Goal: Task Accomplishment & Management: Manage account settings

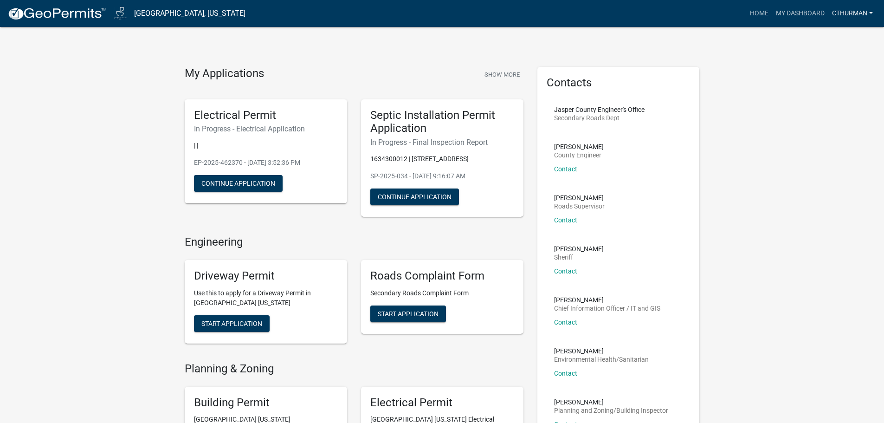
click at [863, 12] on link "Cthurman" at bounding box center [852, 14] width 48 height 18
click at [496, 71] on button "Show More" at bounding box center [502, 74] width 43 height 15
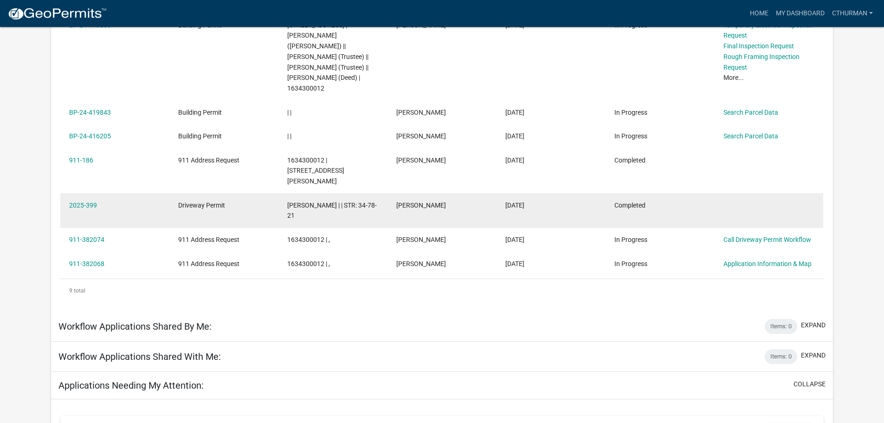
scroll to position [278, 0]
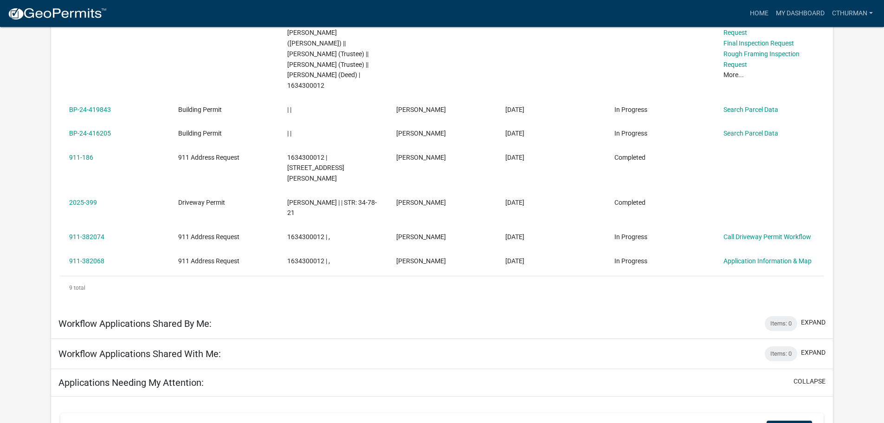
click at [249, 339] on div "Workflow Applications Shared With Me: Items: 0 expand" at bounding box center [442, 354] width 782 height 30
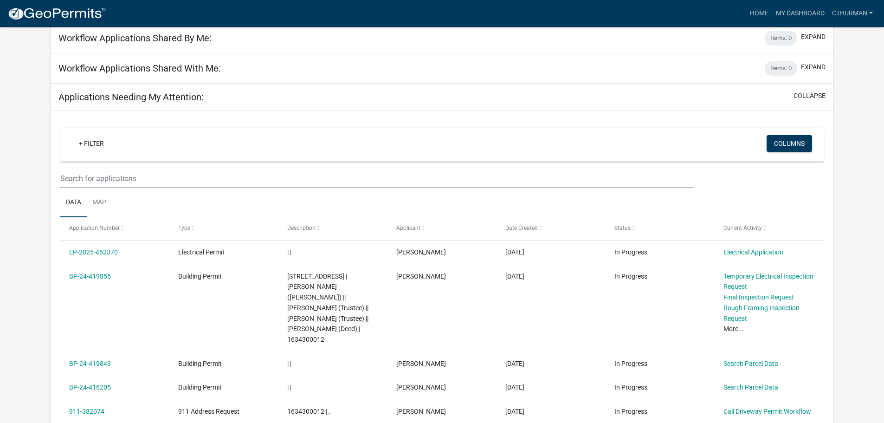
scroll to position [510, 0]
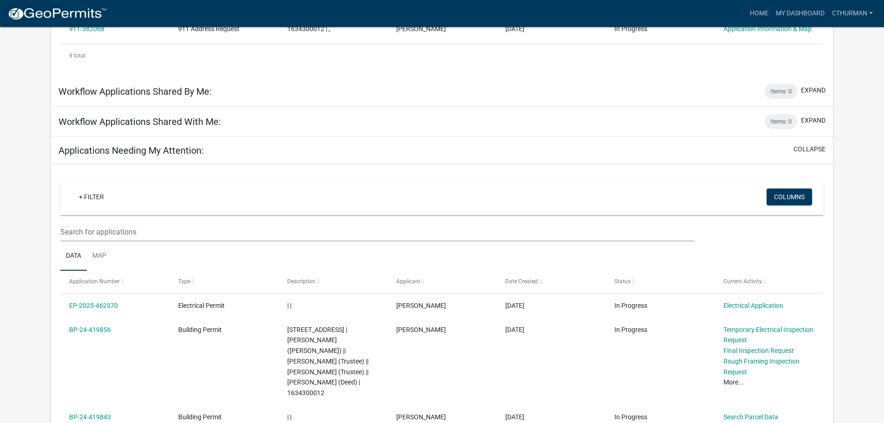
click at [194, 145] on h5 "Applications Needing My Attention:" at bounding box center [130, 150] width 145 height 11
click at [820, 116] on button "expand" at bounding box center [813, 121] width 25 height 10
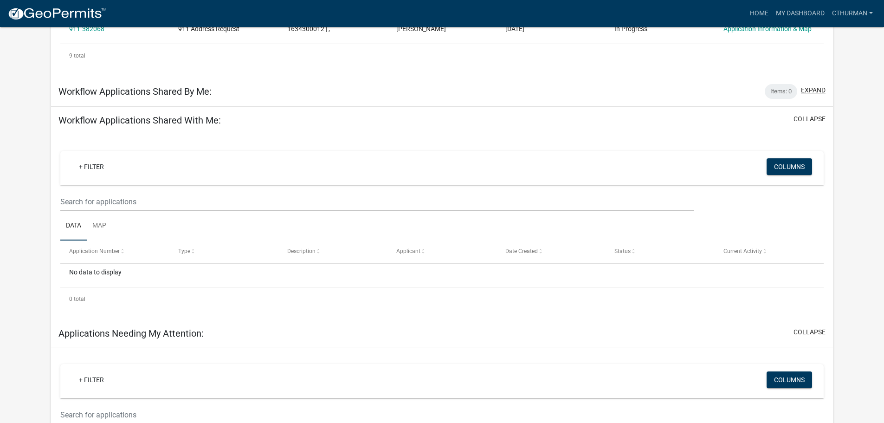
click at [812, 85] on button "expand" at bounding box center [813, 90] width 25 height 10
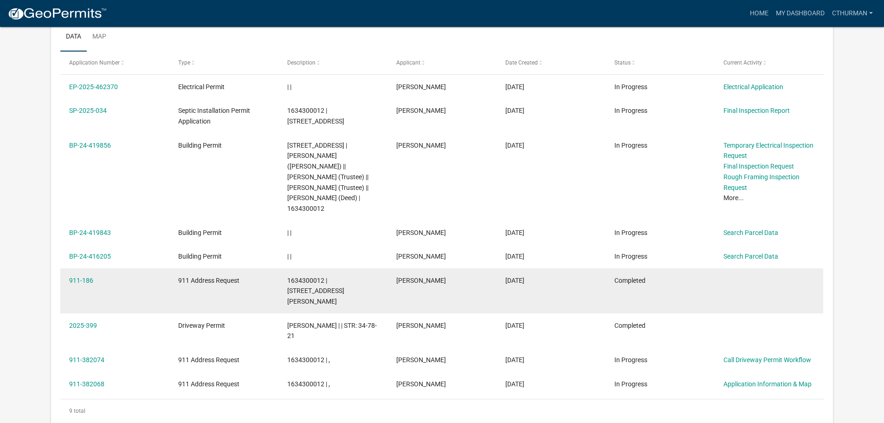
scroll to position [139, 0]
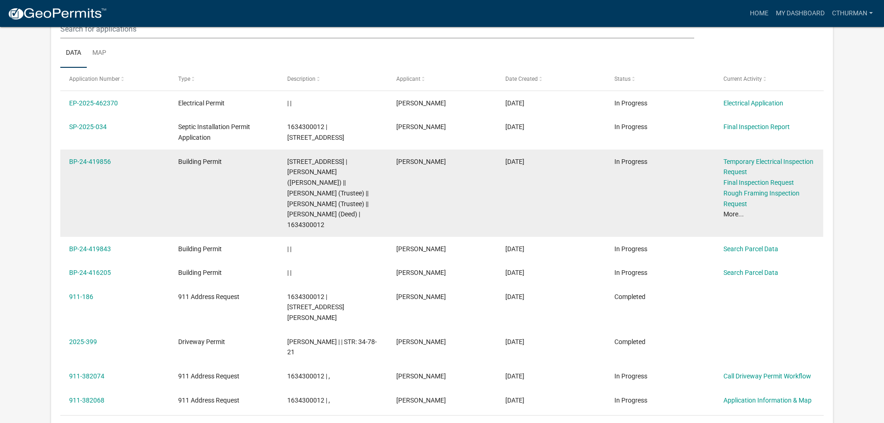
click at [737, 214] on link "More..." at bounding box center [734, 213] width 20 height 7
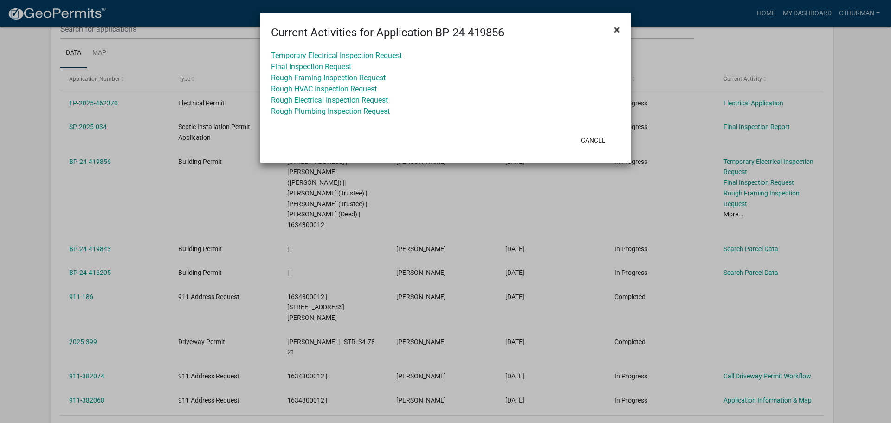
click at [616, 28] on span "×" at bounding box center [617, 29] width 6 height 13
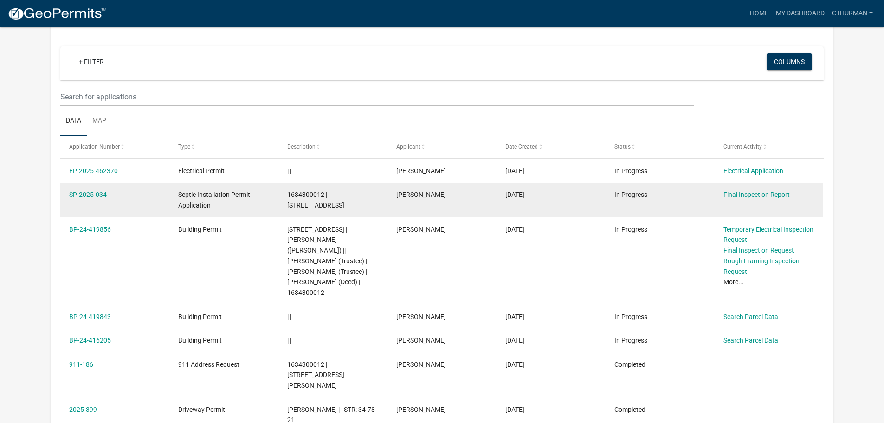
scroll to position [0, 0]
